Goal: Browse casually: Explore the website without a specific task or goal

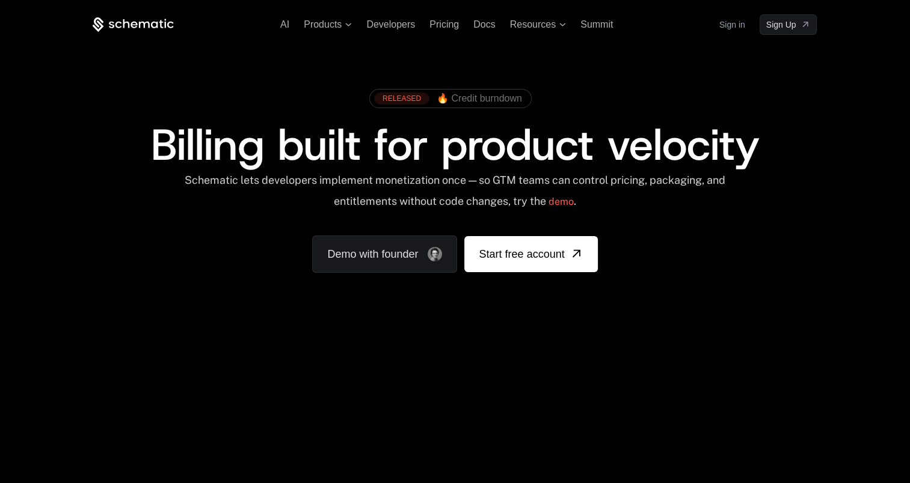
click at [818, 148] on div "RELEASED 🔥 Credit burndown Billing built for product velocity Schematic lets de…" at bounding box center [454, 178] width 781 height 286
click at [830, 135] on div "RELEASED 🔥 Credit burndown Billing built for product velocity Schematic lets de…" at bounding box center [454, 178] width 781 height 286
click at [830, 167] on div "RELEASED 🔥 Credit burndown Billing built for product velocity Schematic lets de…" at bounding box center [454, 178] width 781 height 286
click at [834, 149] on div "RELEASED 🔥 Credit burndown Billing built for product velocity Schematic lets de…" at bounding box center [454, 178] width 781 height 286
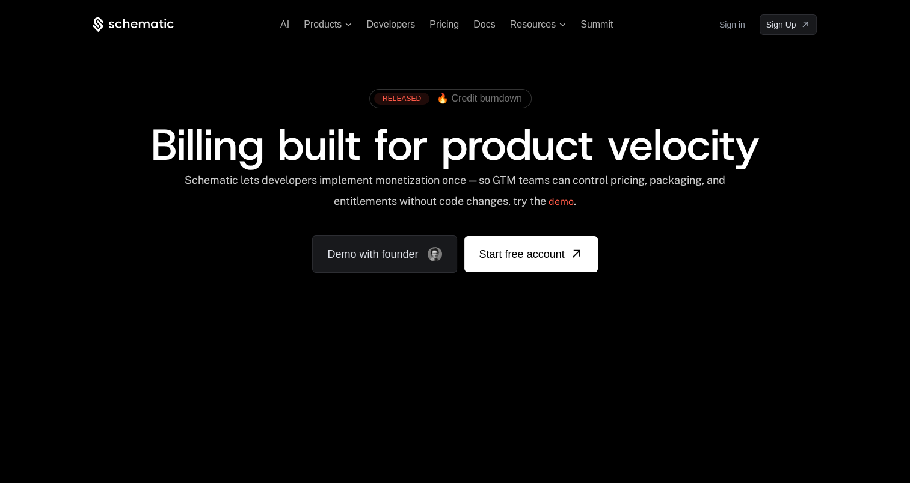
click at [834, 149] on div "RELEASED 🔥 Credit burndown Billing built for product velocity Schematic lets de…" at bounding box center [454, 178] width 781 height 286
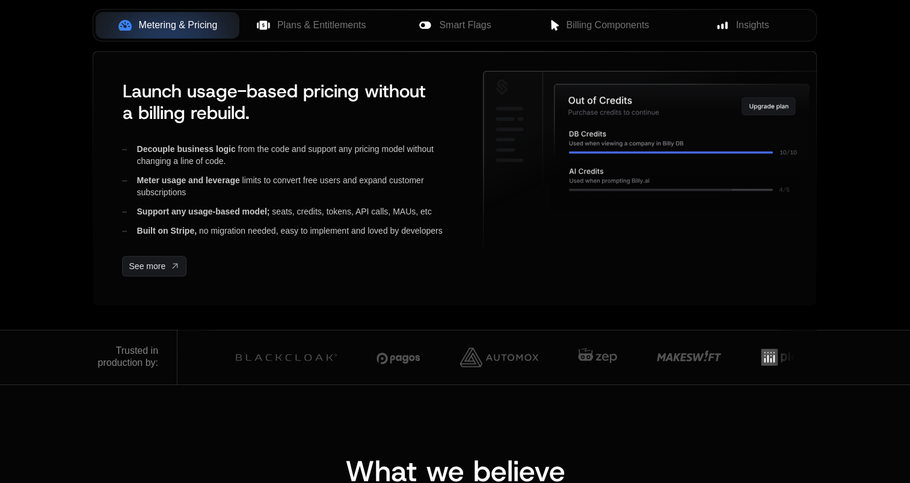
click at [844, 142] on div "Metering & Pricing Plans & Entitlements Smart Flags Billing Components Insights…" at bounding box center [454, 175] width 781 height 309
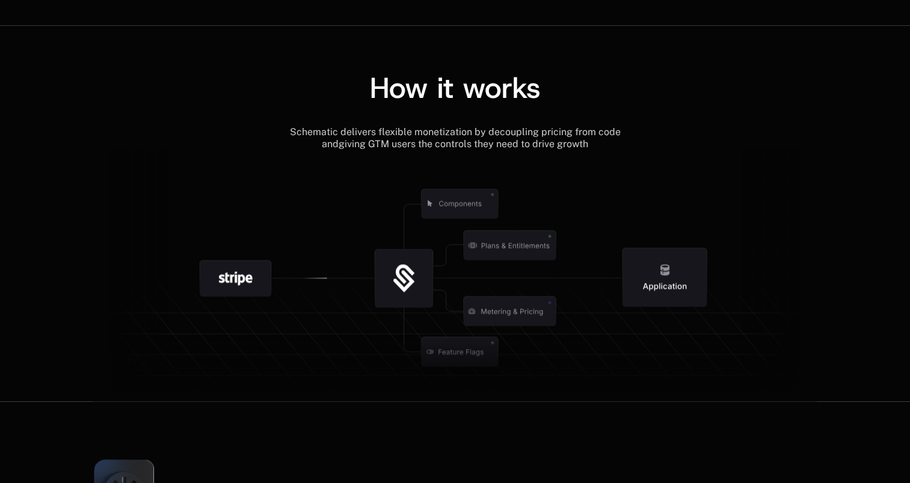
scroll to position [1743, 0]
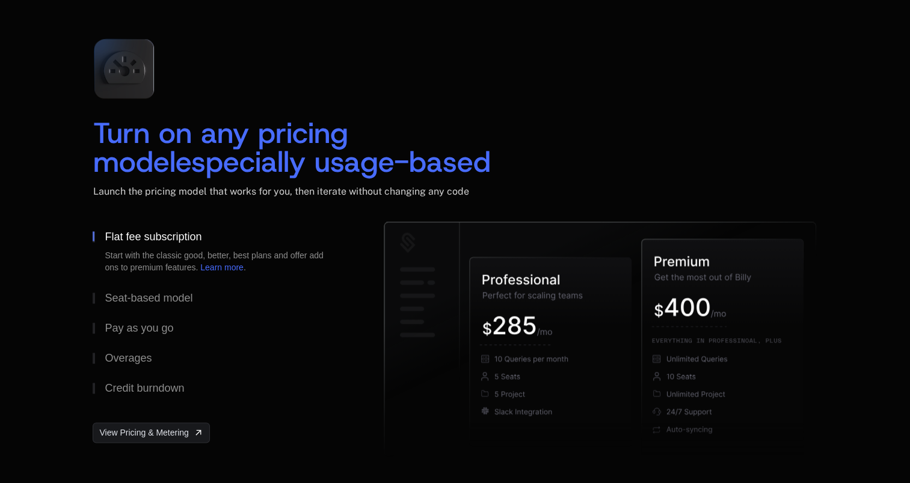
click at [840, 127] on div "Turn on any pricing model especially usage-based Launch the pricing model that …" at bounding box center [454, 245] width 781 height 433
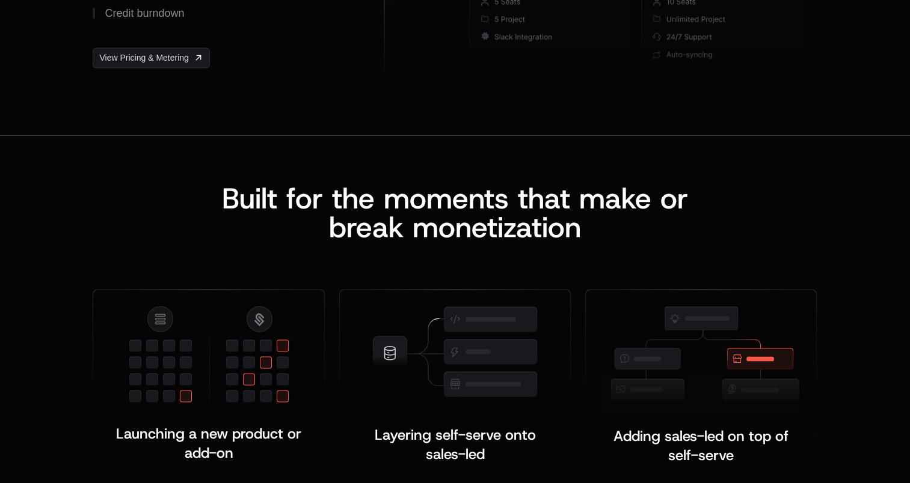
scroll to position [2284, 0]
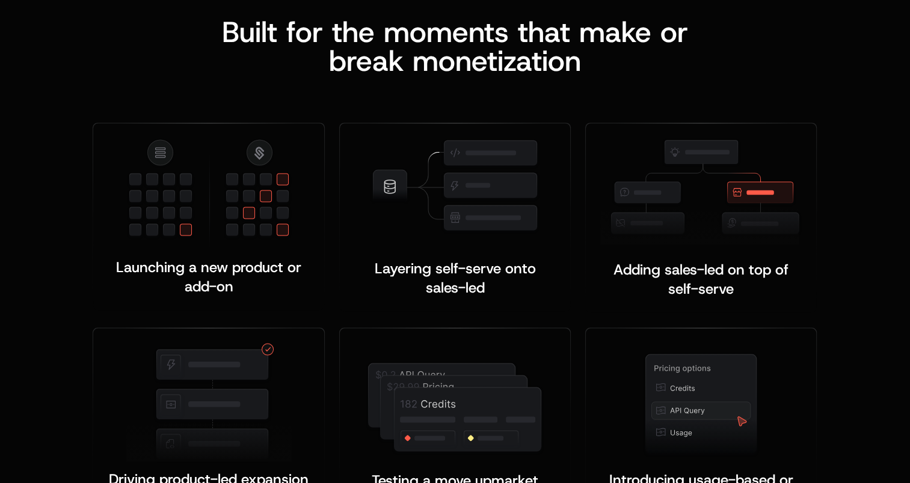
click at [847, 135] on div "Built for the moments that make or b reak monetization Launching a new product …" at bounding box center [455, 270] width 910 height 603
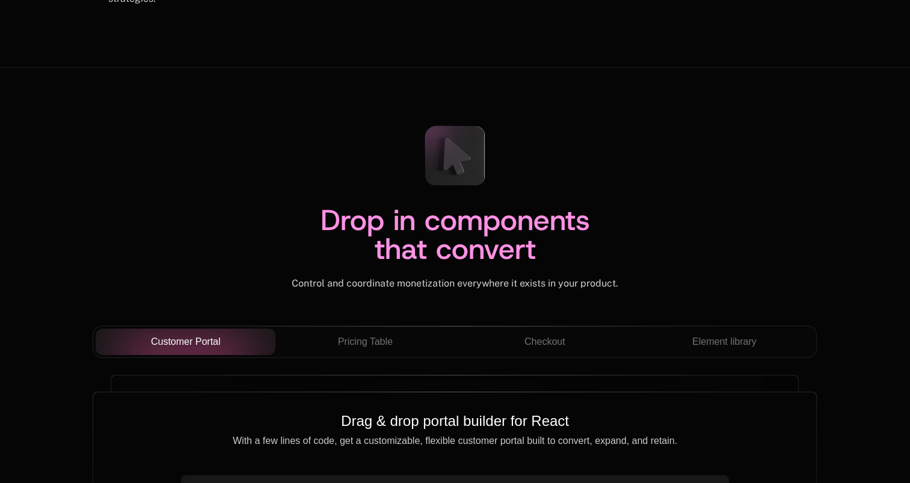
scroll to position [4088, 0]
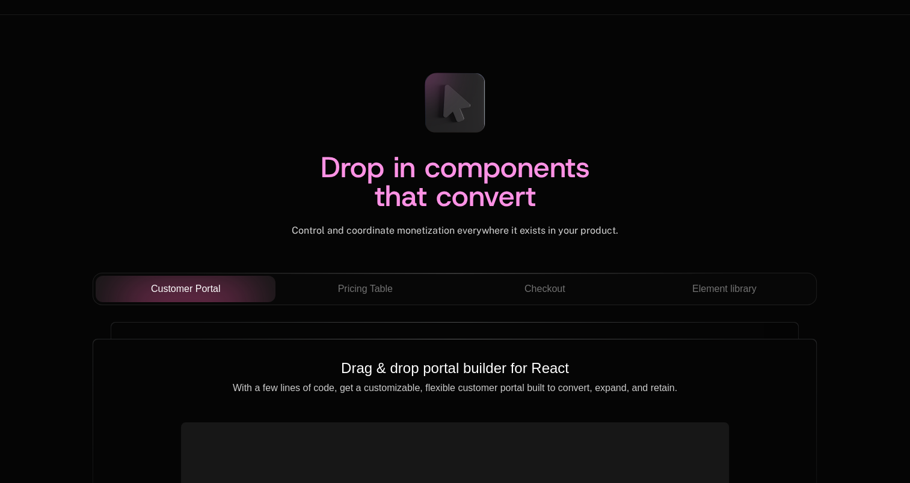
click at [850, 99] on div "Drop in components that convert Control and coordinate monetization everywhere …" at bounding box center [455, 413] width 910 height 796
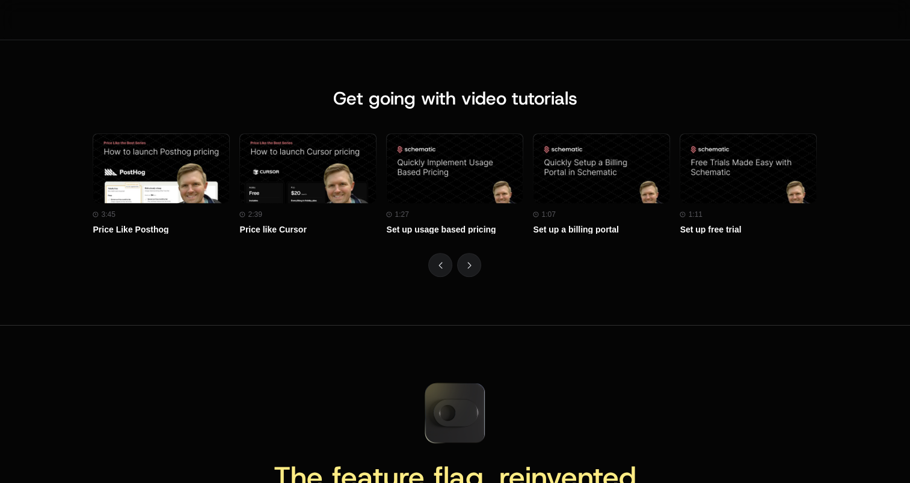
scroll to position [5350, 0]
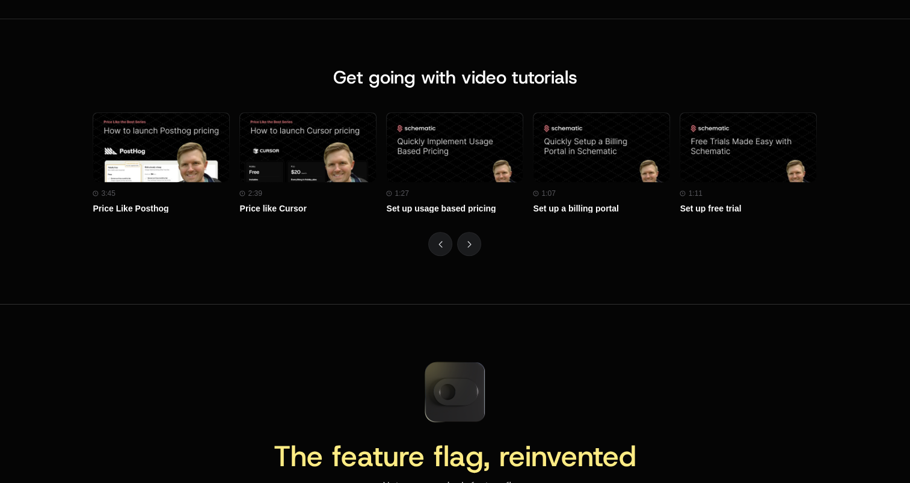
click at [839, 136] on div "Get going with video tutorials Watch on Youtube 3:45 Price Like Posthog Watch o…" at bounding box center [454, 161] width 781 height 189
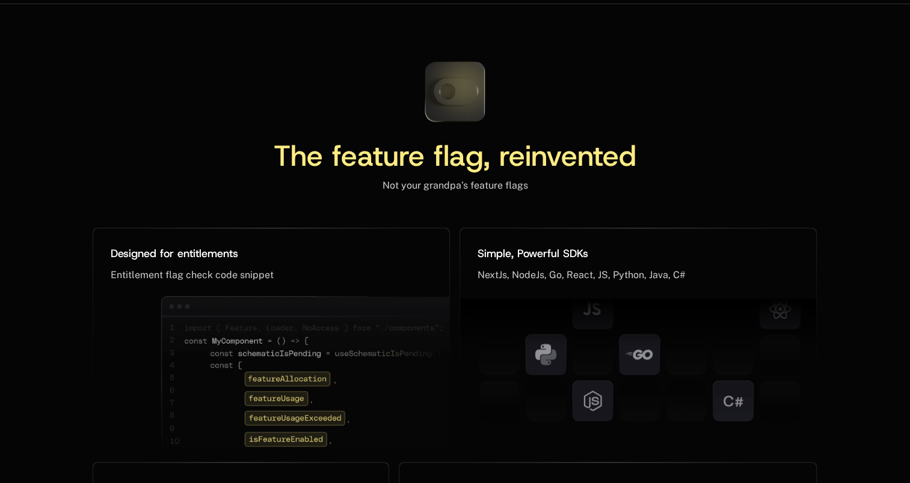
click at [445, 89] on icon at bounding box center [455, 92] width 80 height 80
drag, startPoint x: 471, startPoint y: 89, endPoint x: 445, endPoint y: 94, distance: 26.9
click at [471, 90] on icon at bounding box center [455, 91] width 44 height 27
click at [468, 91] on icon at bounding box center [455, 91] width 44 height 27
click at [445, 94] on icon at bounding box center [455, 92] width 80 height 80
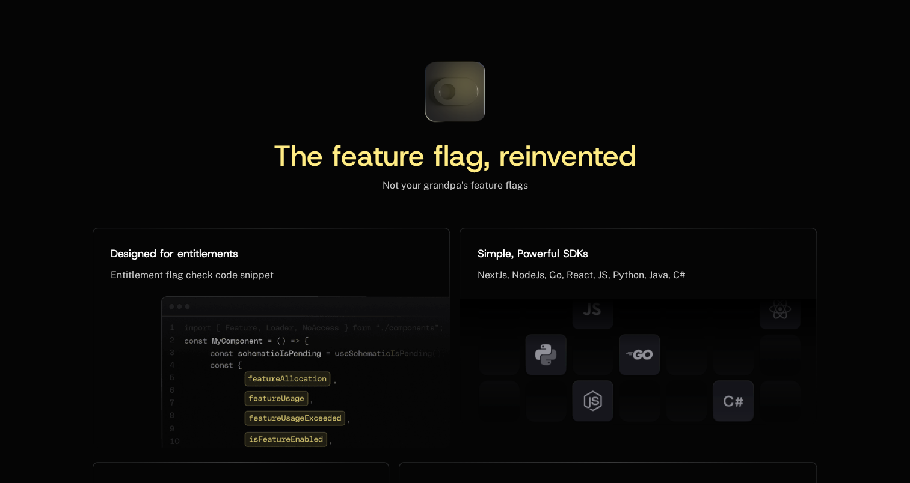
click at [445, 94] on icon at bounding box center [455, 92] width 80 height 80
click at [779, 89] on div "The feature flag, reinvented Not your grandpa’s feature flags" at bounding box center [455, 122] width 724 height 140
click at [461, 87] on icon at bounding box center [455, 92] width 80 height 80
click at [457, 88] on icon at bounding box center [455, 91] width 44 height 27
click at [853, 108] on div "The feature flag, reinvented Not your grandpa’s feature flags Designed for enti…" at bounding box center [455, 464] width 910 height 920
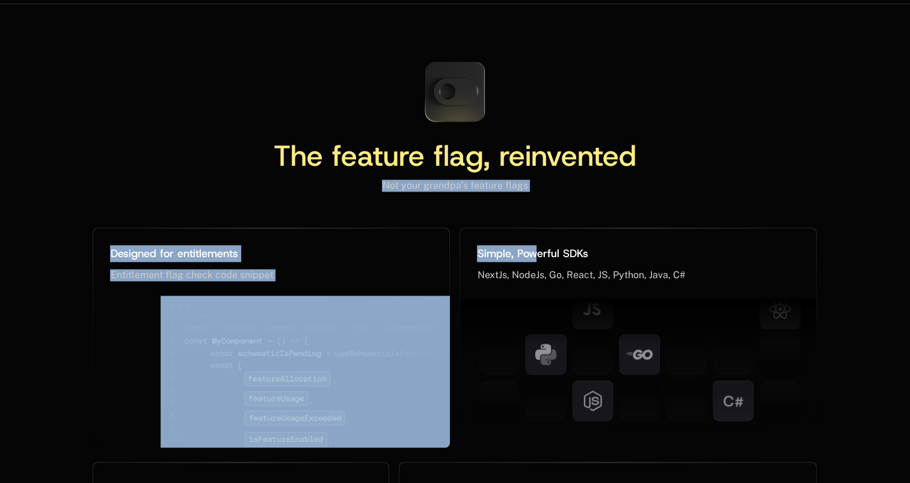
drag, startPoint x: 382, startPoint y: 180, endPoint x: 534, endPoint y: 191, distance: 153.1
click at [534, 191] on div "The feature flag, reinvented Not your grandpa’s feature flags Designed for enti…" at bounding box center [455, 464] width 724 height 824
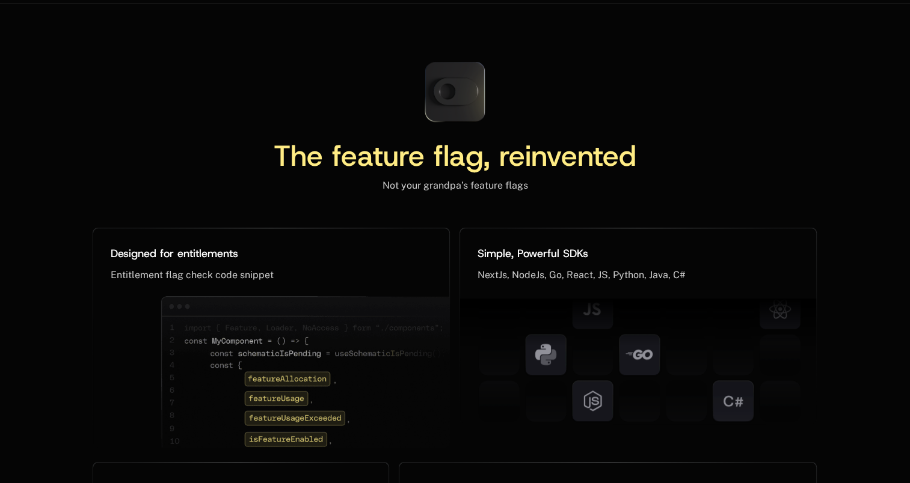
click at [790, 127] on div "The feature flag, reinvented Not your grandpa’s feature flags" at bounding box center [455, 122] width 724 height 140
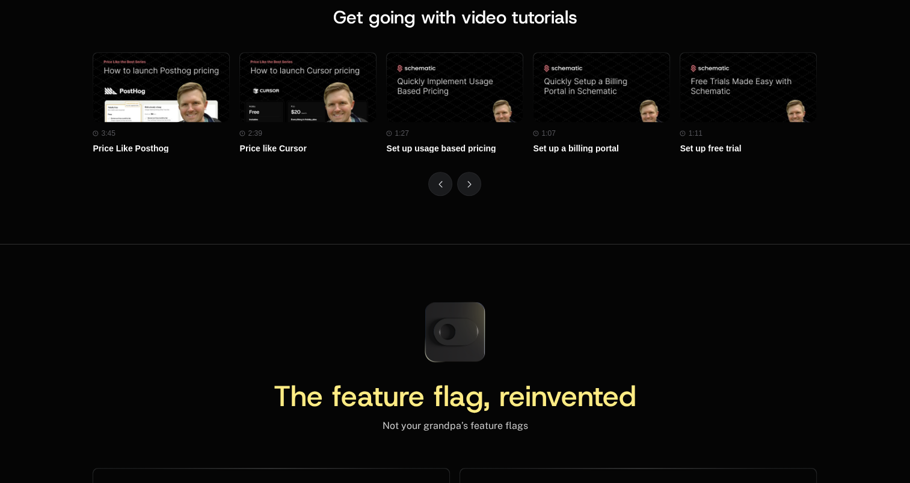
scroll to position [5591, 0]
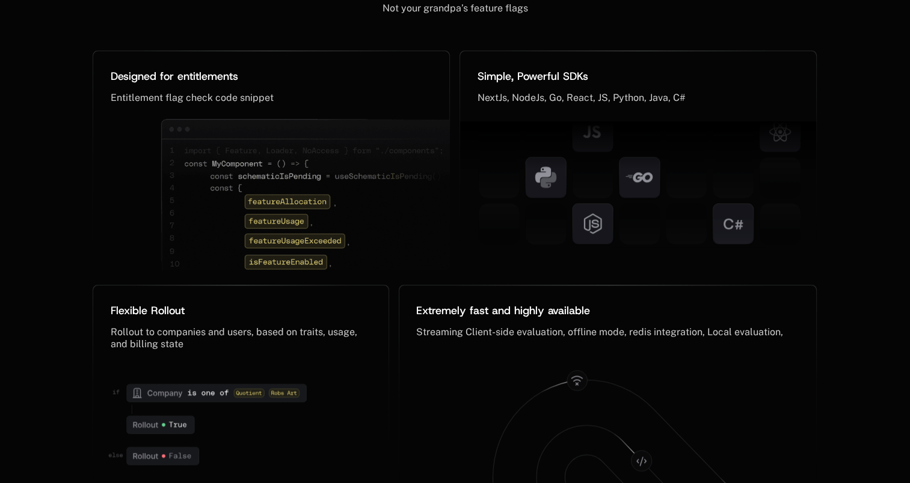
scroll to position [5831, 0]
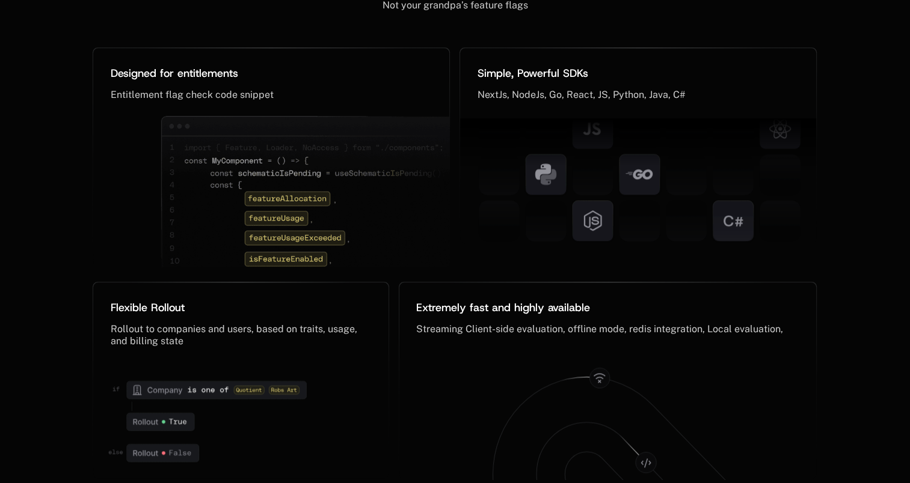
click at [840, 133] on div "The feature flag, reinvented Not your grandpa’s feature flags Designed for enti…" at bounding box center [454, 283] width 781 height 824
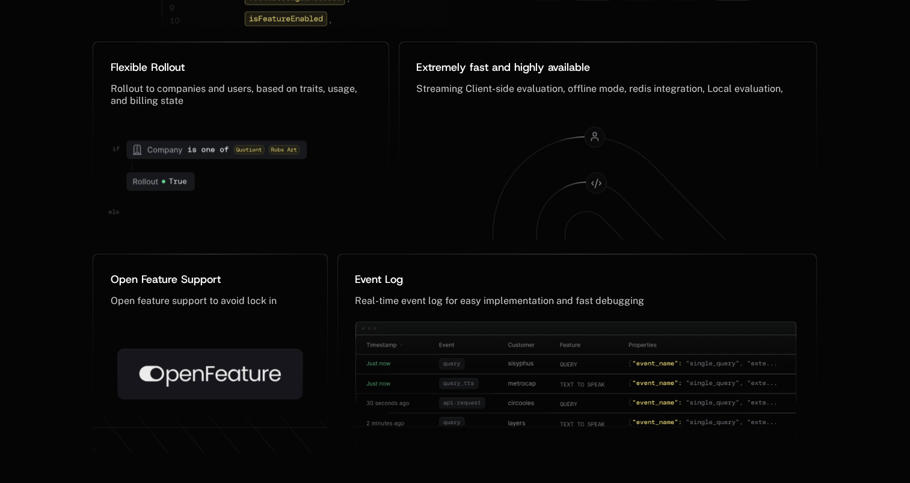
scroll to position [6012, 0]
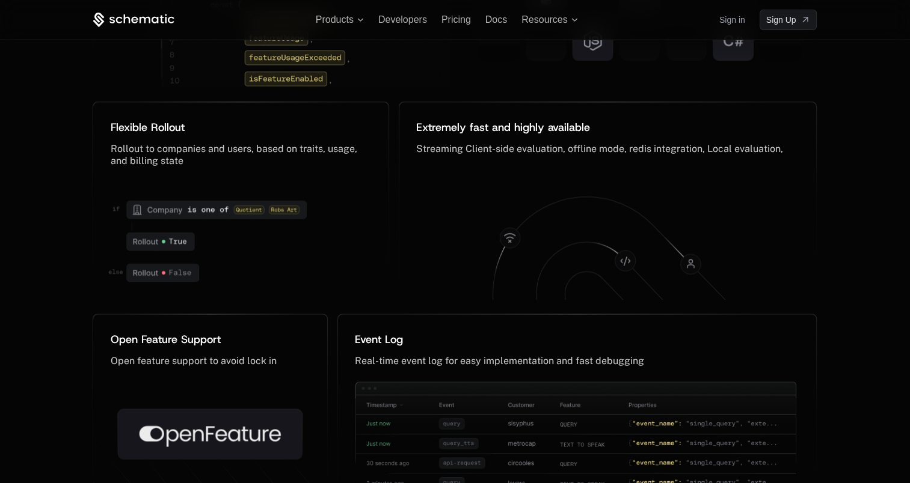
click at [839, 145] on div "The feature flag, reinvented Not your grandpa’s feature flags Designed for enti…" at bounding box center [454, 103] width 781 height 824
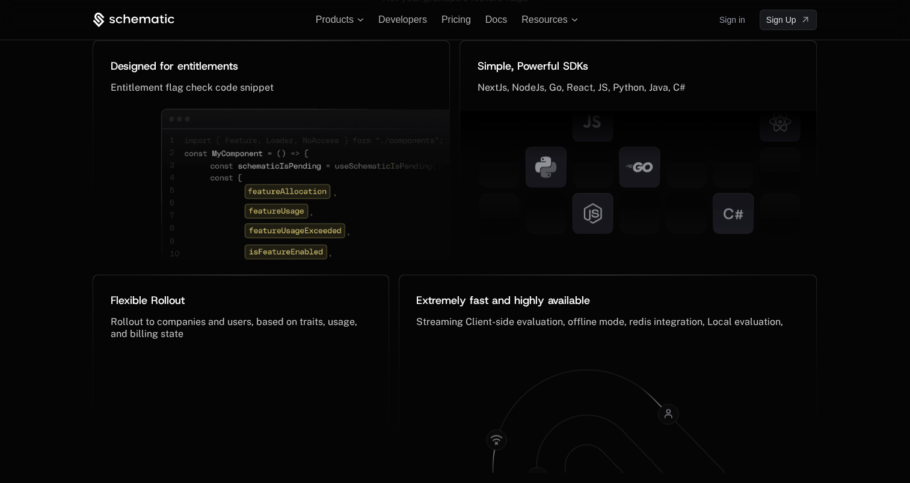
scroll to position [5598, 0]
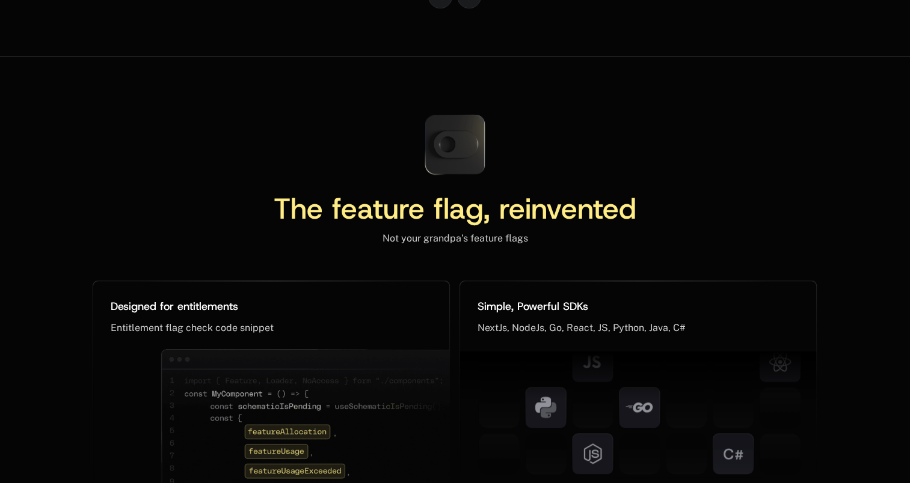
scroll to position [5658, 0]
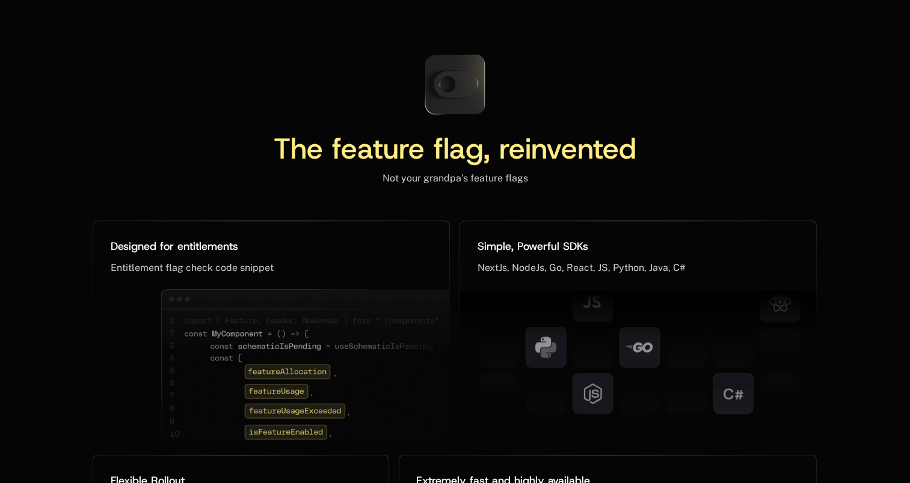
click at [849, 127] on div "The feature flag, reinvented Not your grandpa’s feature flags Designed for enti…" at bounding box center [455, 456] width 910 height 920
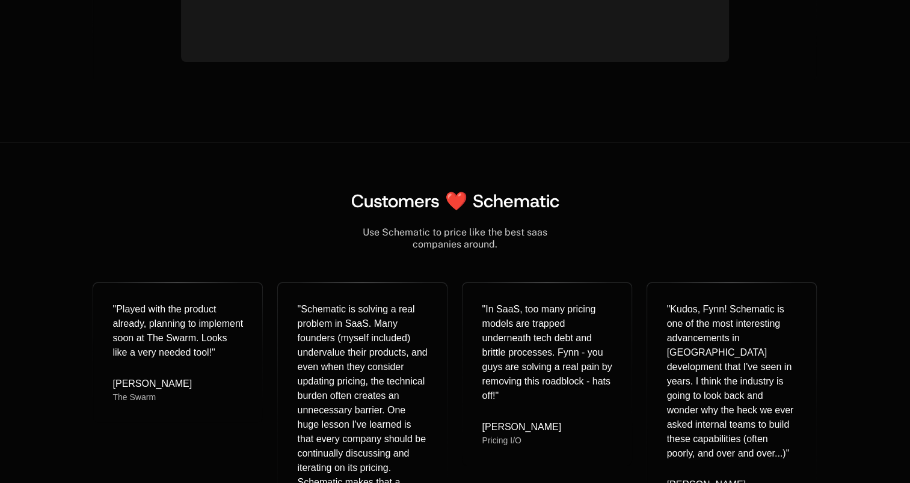
scroll to position [4877, 0]
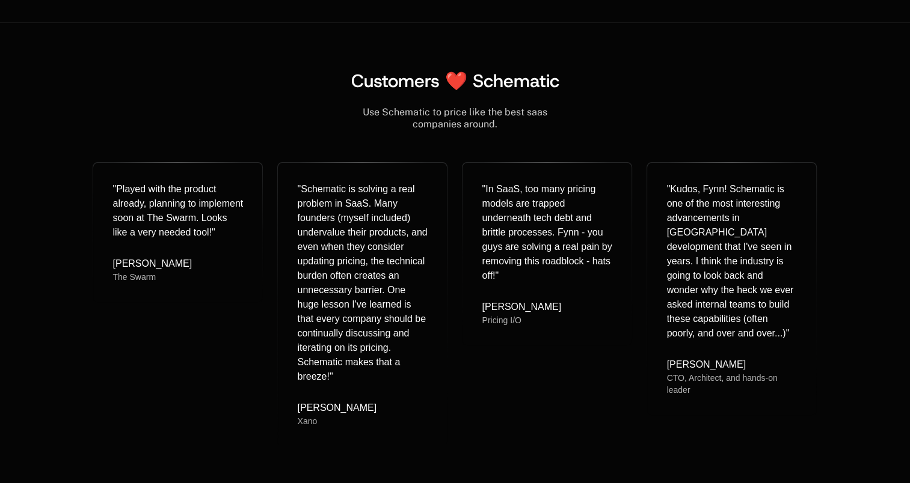
click at [854, 120] on div "Customers ❤️ Schematic Use Schematic to price like the best saas companies arou…" at bounding box center [455, 257] width 910 height 470
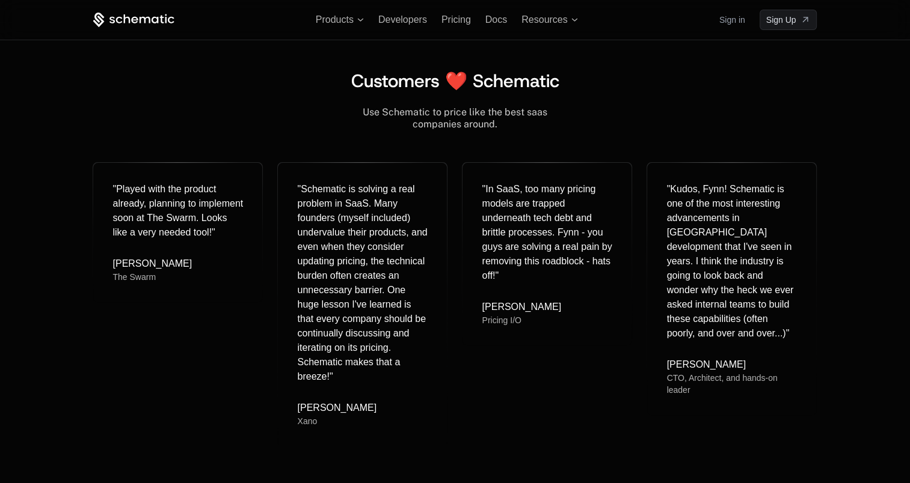
scroll to position [4396, 0]
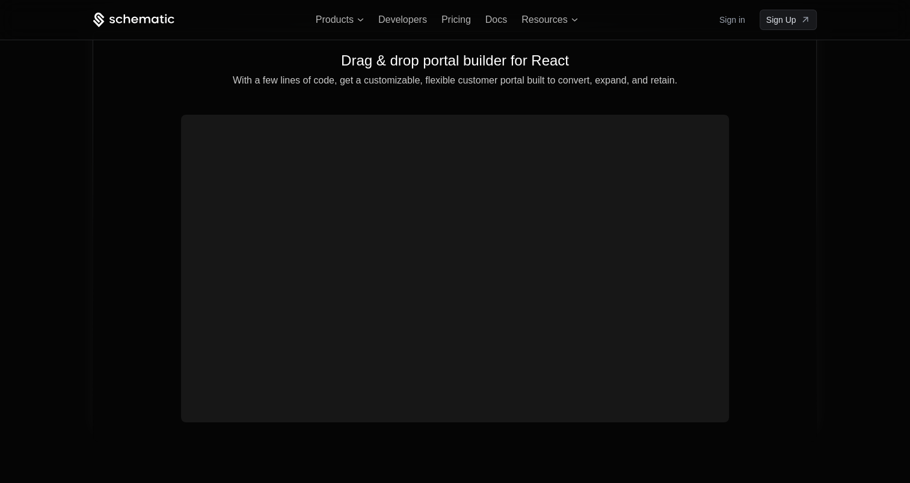
click at [745, 125] on div "Drag & drop portal builder for React With a few lines of code, get a customizab…" at bounding box center [454, 237] width 723 height 410
click at [745, 126] on div "Drag & drop portal builder for React With a few lines of code, get a customizab…" at bounding box center [454, 237] width 723 height 410
